Goal: Find contact information: Find contact information

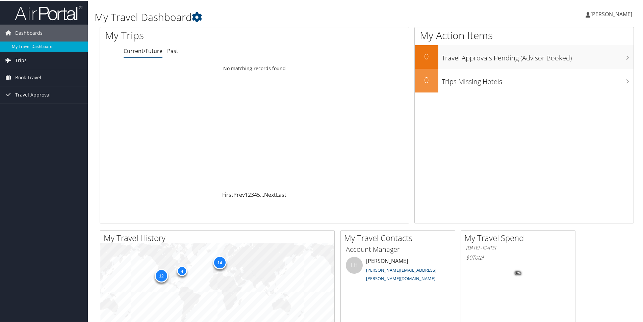
click at [26, 61] on span "Trips" at bounding box center [20, 59] width 11 height 17
click at [44, 71] on link "Current/Future Trips" at bounding box center [44, 73] width 88 height 10
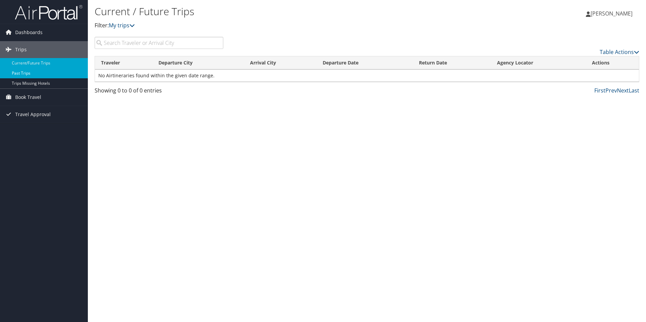
click at [31, 76] on link "Past Trips" at bounding box center [44, 73] width 88 height 10
click at [41, 34] on span "Dashboards" at bounding box center [28, 32] width 27 height 17
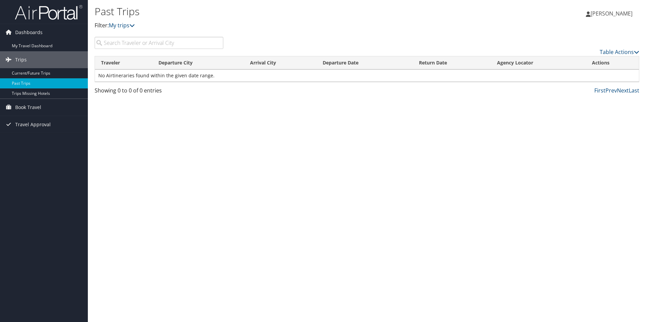
click at [593, 12] on span "[PERSON_NAME]" at bounding box center [612, 13] width 42 height 7
click at [596, 49] on link "Travel Agency Contacts" at bounding box center [594, 48] width 75 height 11
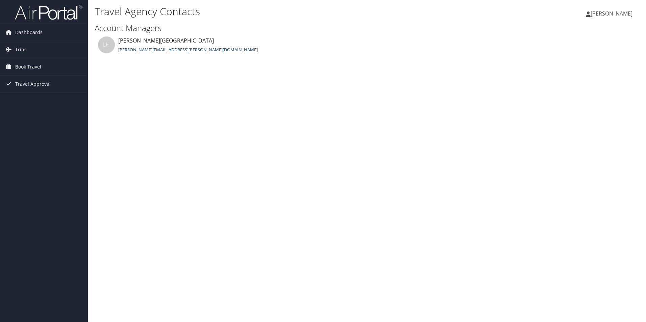
click at [144, 50] on link "[PERSON_NAME][EMAIL_ADDRESS][PERSON_NAME][DOMAIN_NAME]" at bounding box center [188, 50] width 140 height 6
drag, startPoint x: 119, startPoint y: 41, endPoint x: 187, endPoint y: 43, distance: 67.6
click at [187, 43] on div "[PERSON_NAME][GEOGRAPHIC_DATA]" at bounding box center [186, 40] width 176 height 9
